Goal: Information Seeking & Learning: Learn about a topic

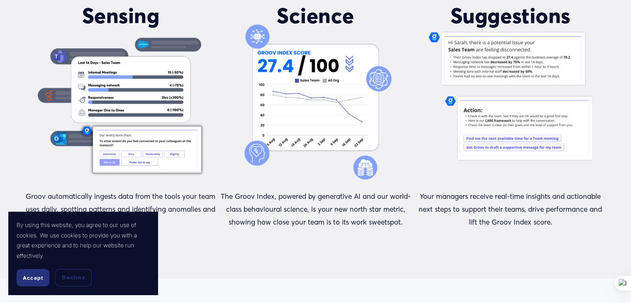
scroll to position [746, 0]
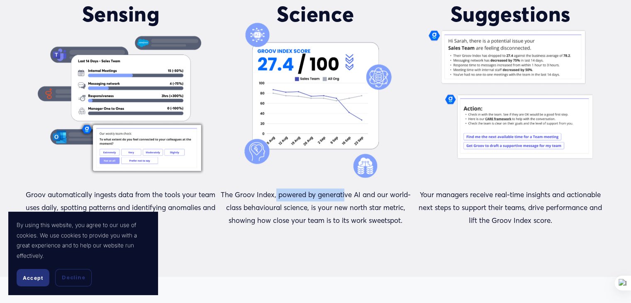
drag, startPoint x: 275, startPoint y: 189, endPoint x: 344, endPoint y: 200, distance: 69.7
click at [344, 200] on div "HOW IT WORKS The Next Gen Platform For Understanding Your Employees While Offic…" at bounding box center [315, 67] width 631 height 336
click at [416, 234] on div "Your managers receive real-time insights and actionable next steps to support t…" at bounding box center [510, 211] width 190 height 46
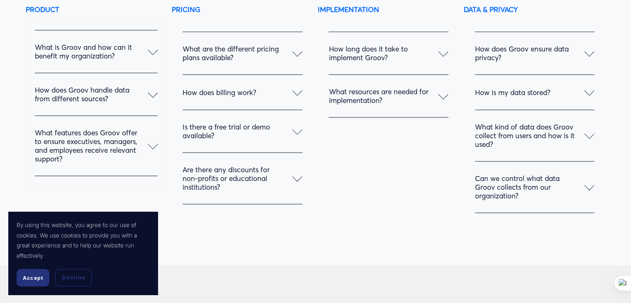
scroll to position [4063, 0]
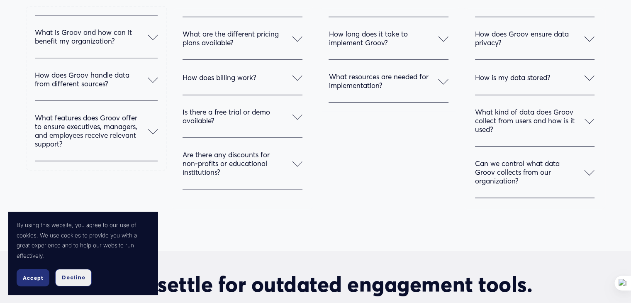
click at [81, 272] on button "Decline" at bounding box center [73, 277] width 36 height 17
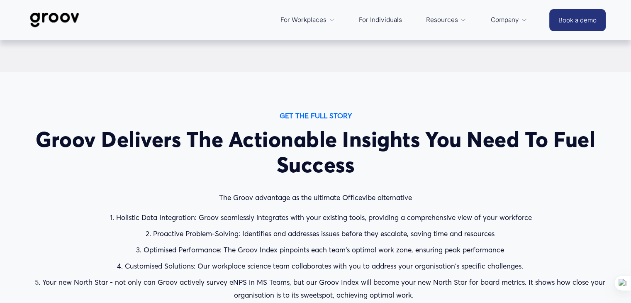
scroll to position [619, 0]
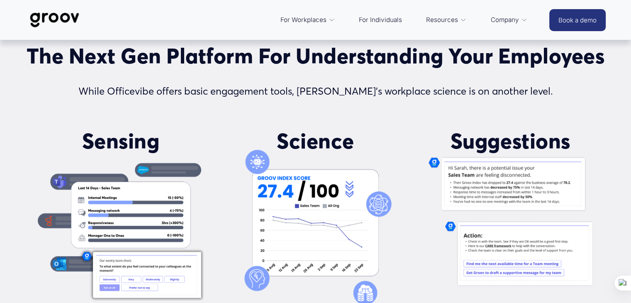
click at [385, 23] on link "For Individuals" at bounding box center [380, 20] width 51 height 20
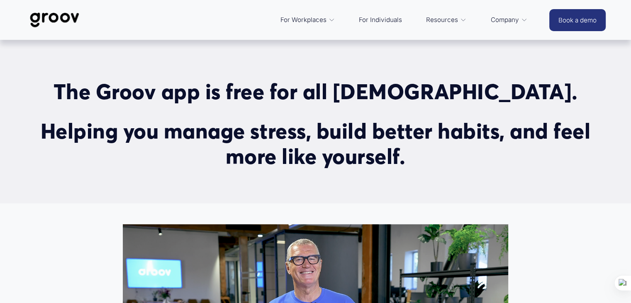
scroll to position [33, 0]
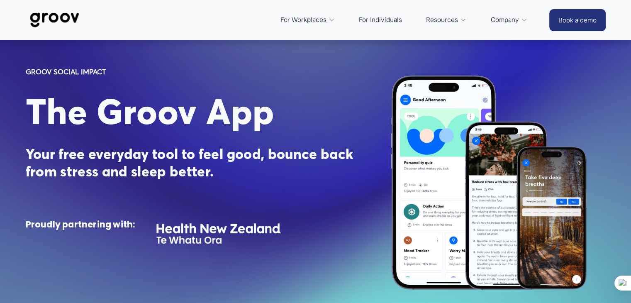
click at [0, 0] on div "Services" at bounding box center [0, 0] width 0 height 0
click at [0, 0] on span "Services" at bounding box center [0, 0] width 0 height 0
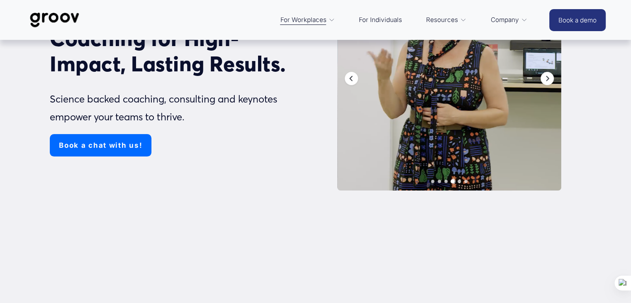
scroll to position [62, 0]
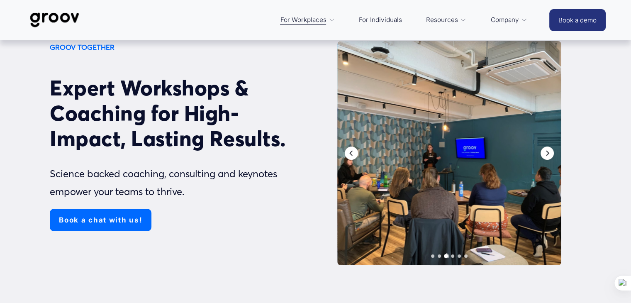
click at [596, 136] on div "GROOV TOGETHER Expert Workshops & Coaching for High-Impact, Lasting Results. Sc…" at bounding box center [315, 197] width 631 height 313
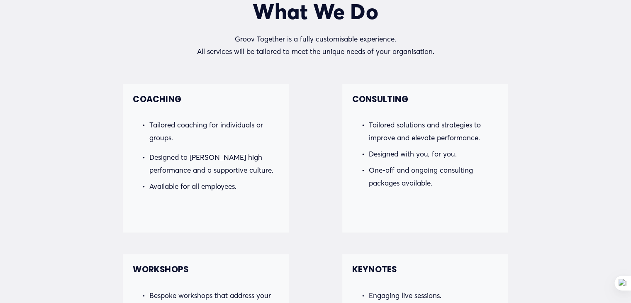
scroll to position [684, 0]
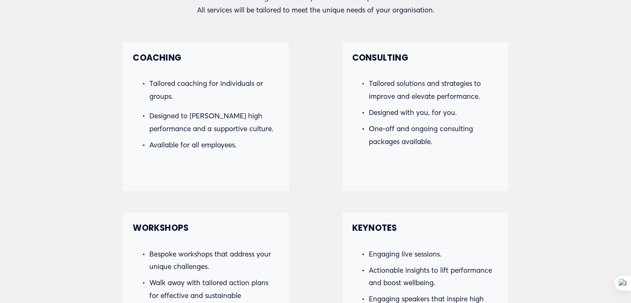
click at [57, 156] on div "What We Do Groov Together is a fully customisable experience. All services will…" at bounding box center [315, 278] width 631 height 642
